Goal: Information Seeking & Learning: Learn about a topic

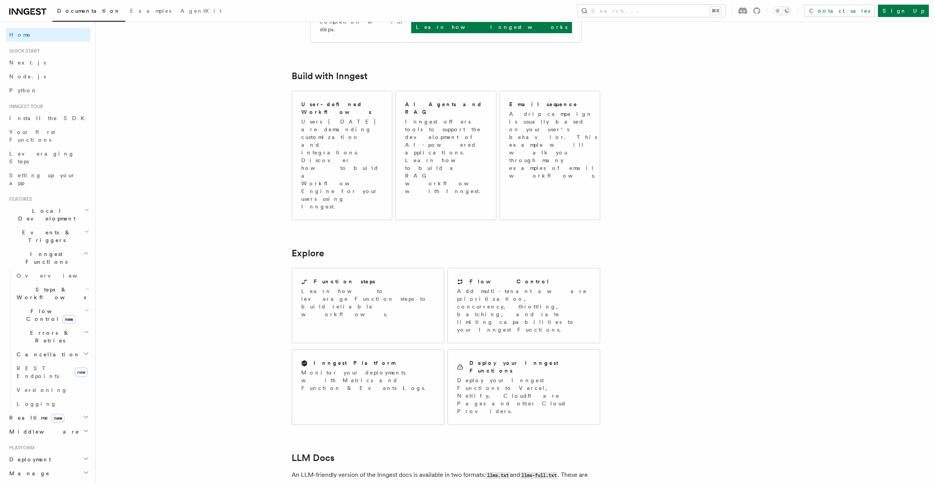
scroll to position [402, 0]
click at [35, 427] on span "Middleware" at bounding box center [42, 431] width 73 height 8
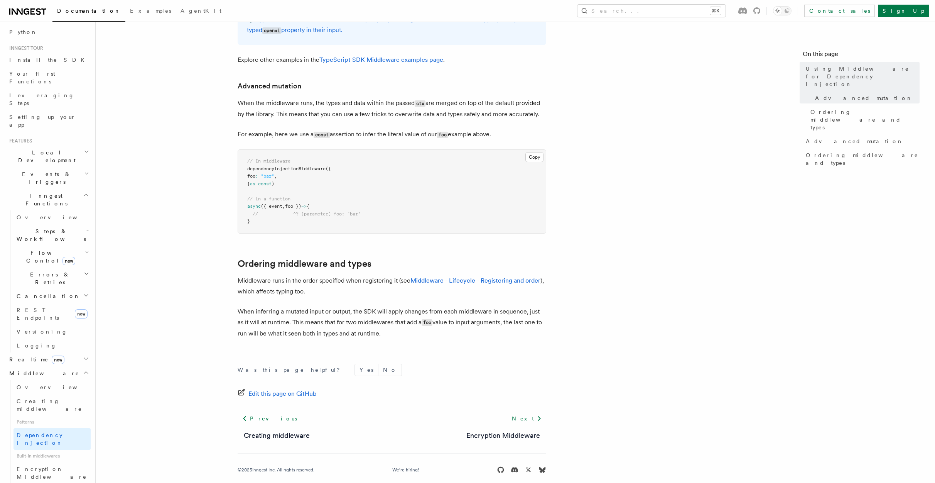
scroll to position [456, 0]
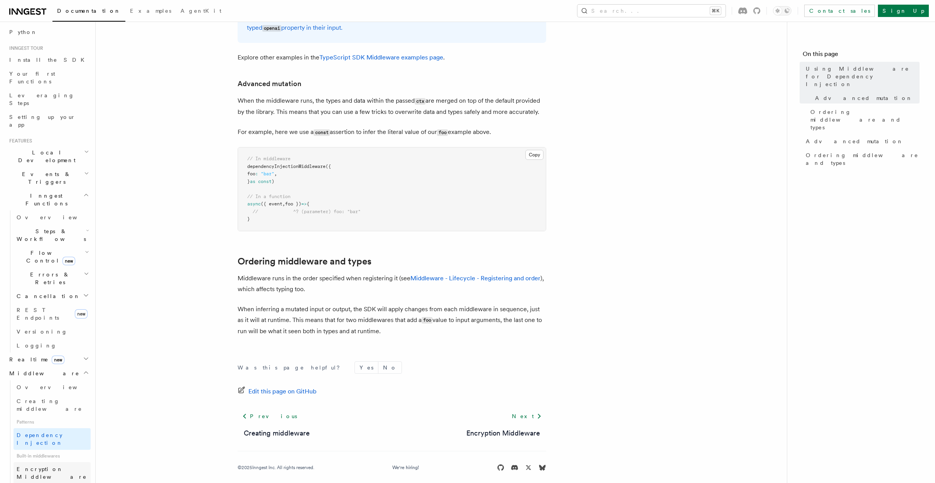
click at [63, 466] on span "Encryption Middleware" at bounding box center [52, 473] width 70 height 14
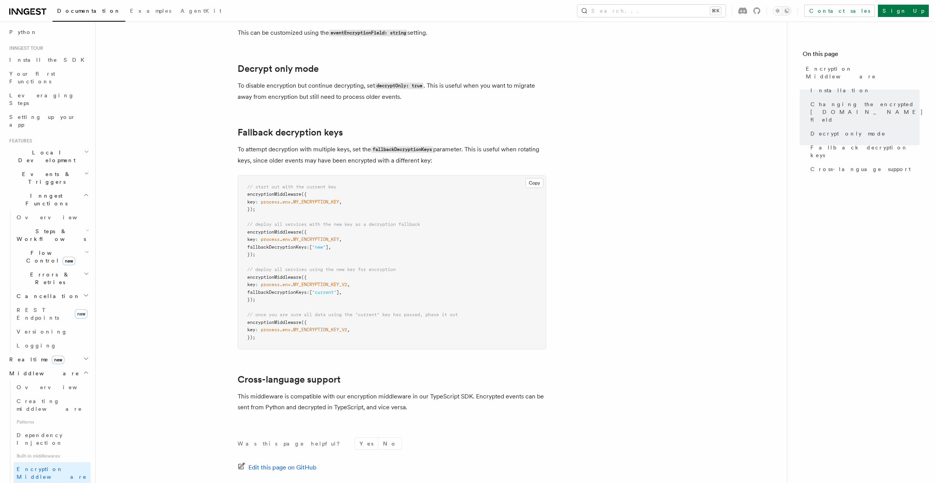
scroll to position [417, 0]
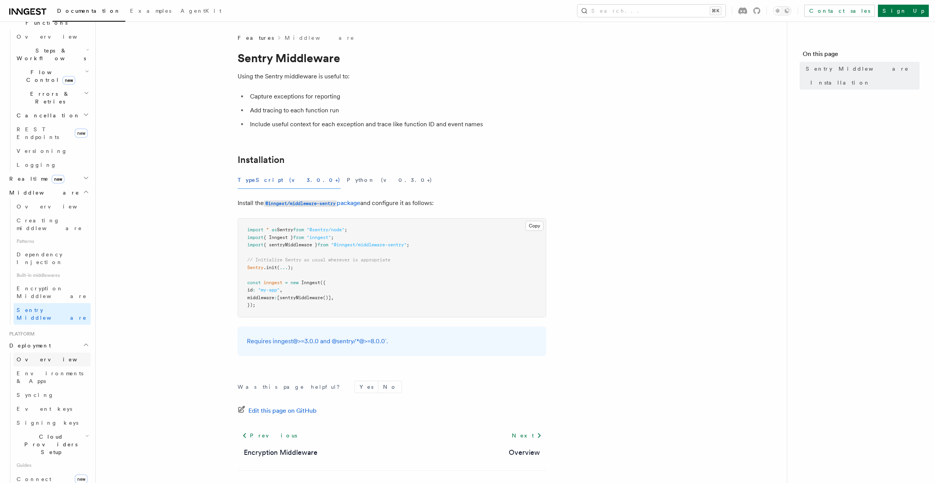
scroll to position [244, 0]
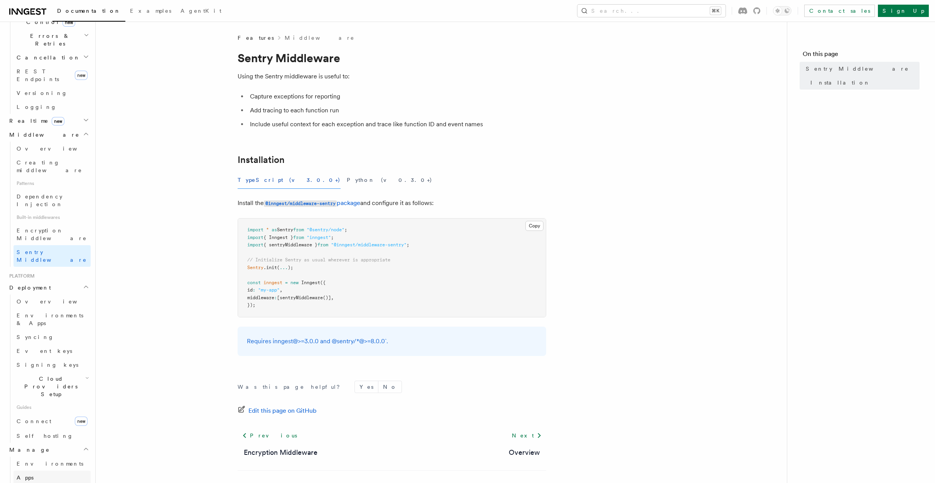
scroll to position [316, 0]
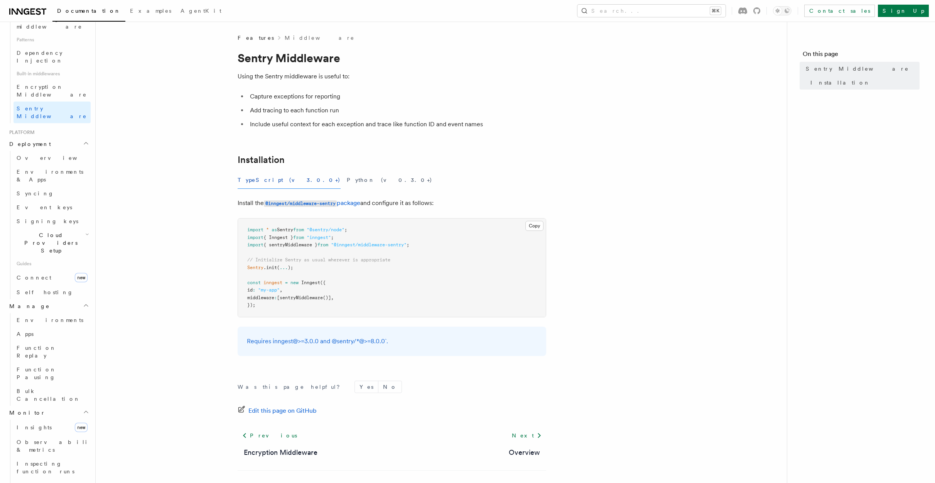
scroll to position [536, 0]
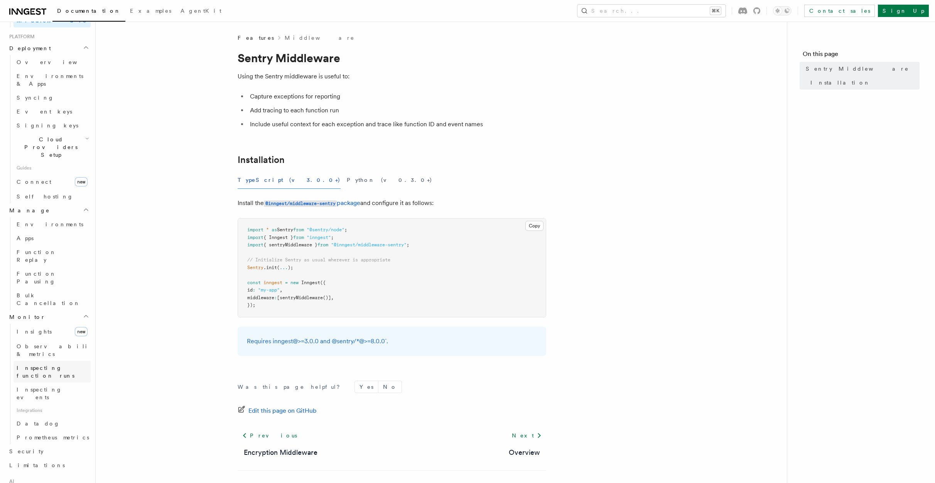
click at [65, 365] on span "Inspecting function runs" at bounding box center [46, 372] width 58 height 14
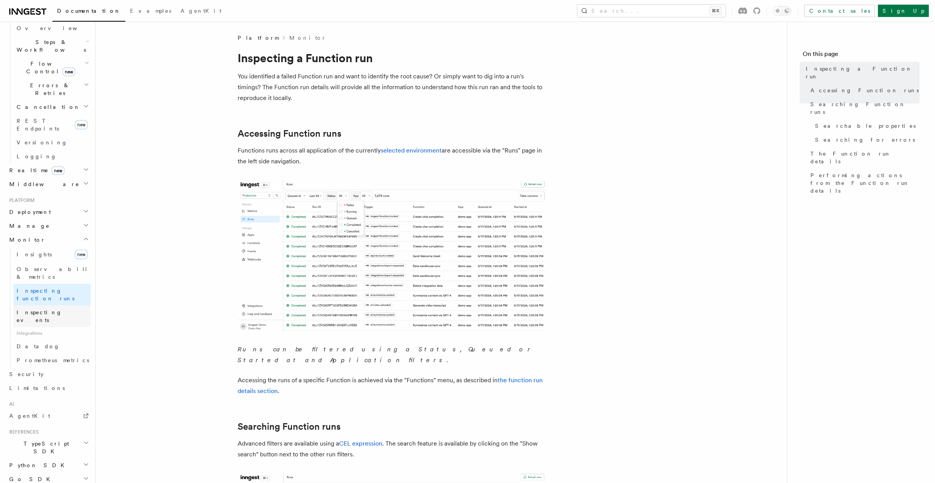
click at [59, 309] on span "Inspecting events" at bounding box center [40, 316] width 46 height 14
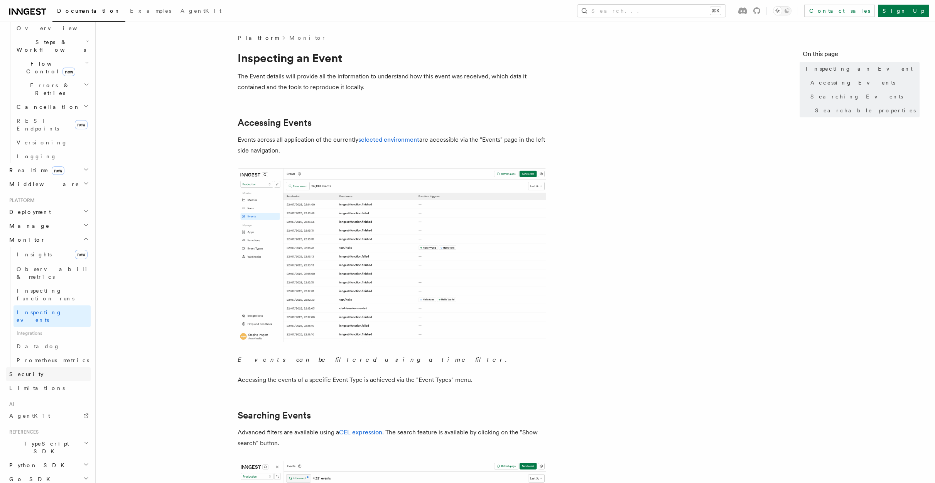
click at [62, 367] on link "Security" at bounding box center [48, 374] width 84 height 14
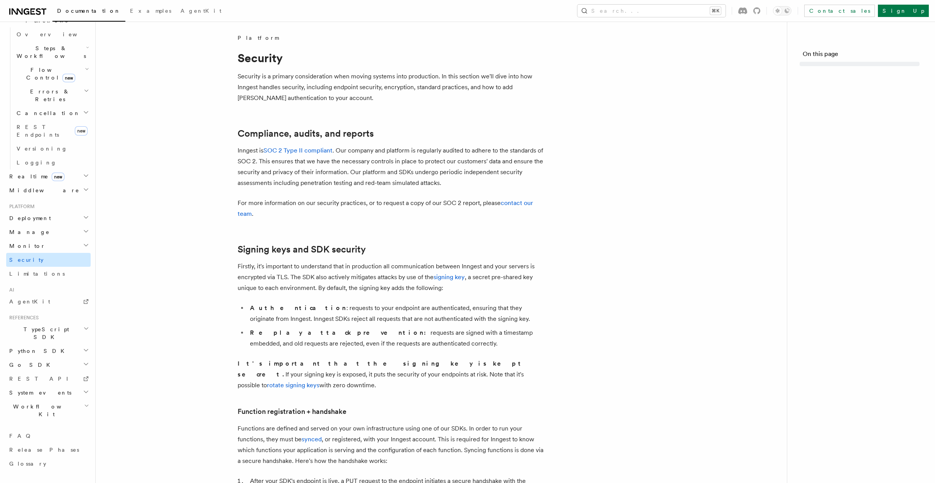
scroll to position [150, 0]
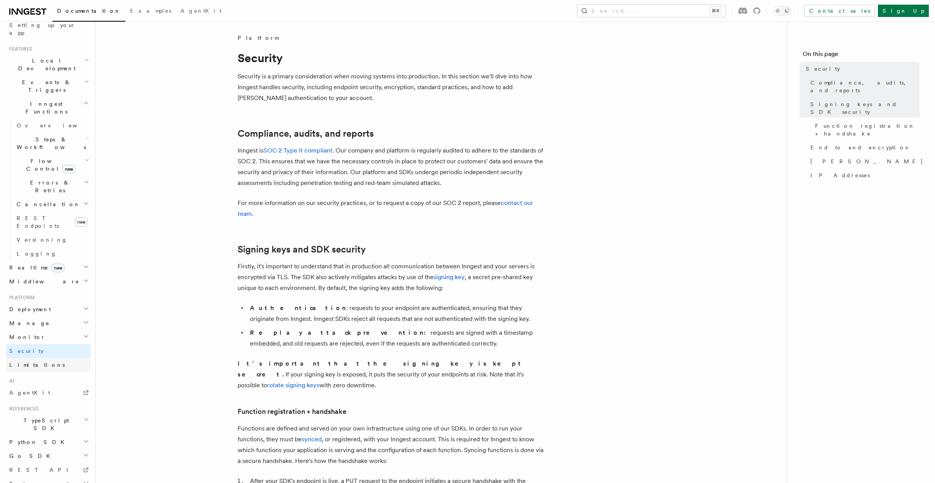
click at [54, 358] on link "Limitations" at bounding box center [48, 365] width 84 height 14
